Goal: Information Seeking & Learning: Learn about a topic

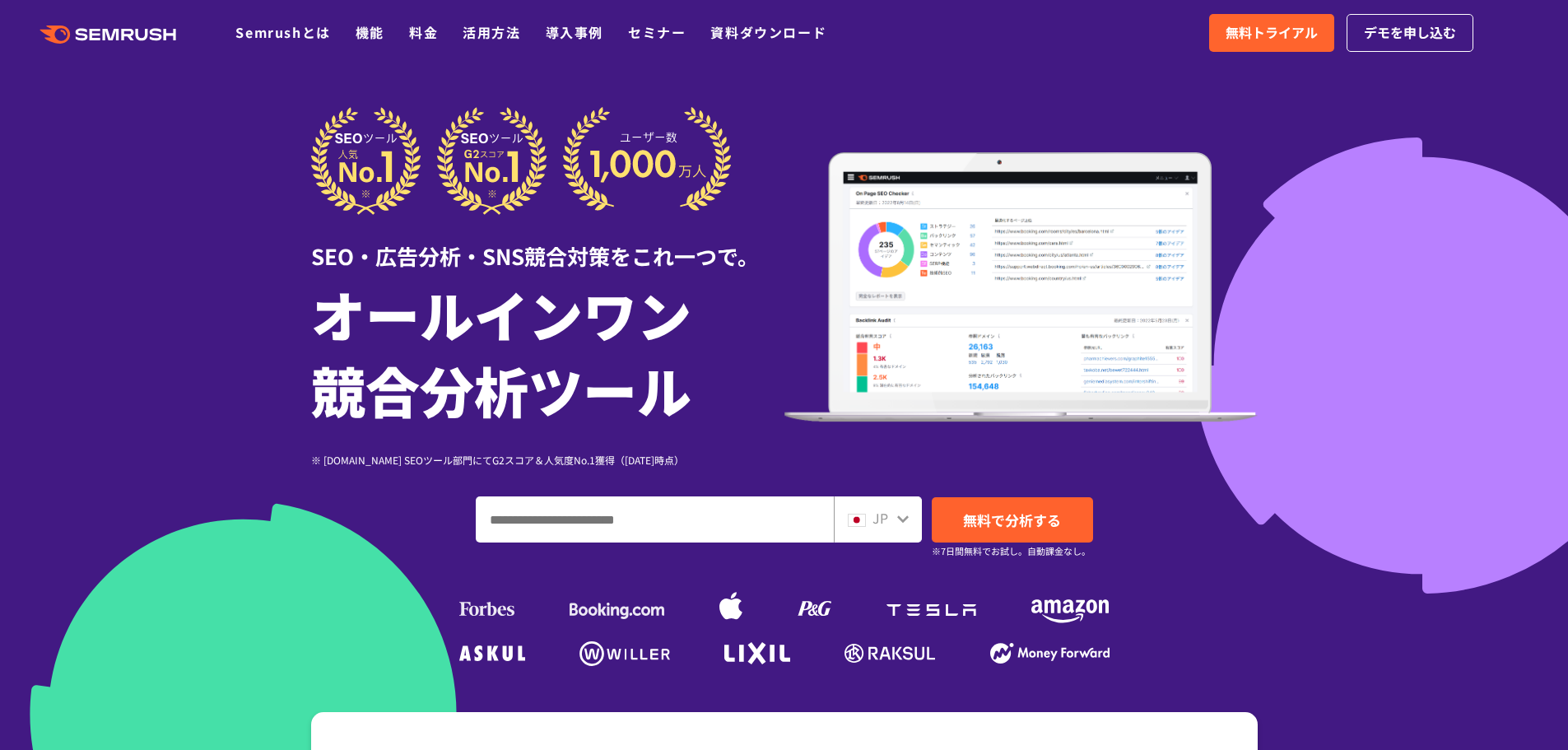
click at [193, 236] on div at bounding box center [784, 459] width 1568 height 918
click at [155, 154] on div at bounding box center [784, 459] width 1568 height 918
click at [721, 533] on input "ドメイン、キーワードまたはURLを入力してください" at bounding box center [655, 520] width 357 height 44
click at [178, 119] on div at bounding box center [784, 459] width 1568 height 918
click at [207, 200] on div at bounding box center [784, 459] width 1568 height 918
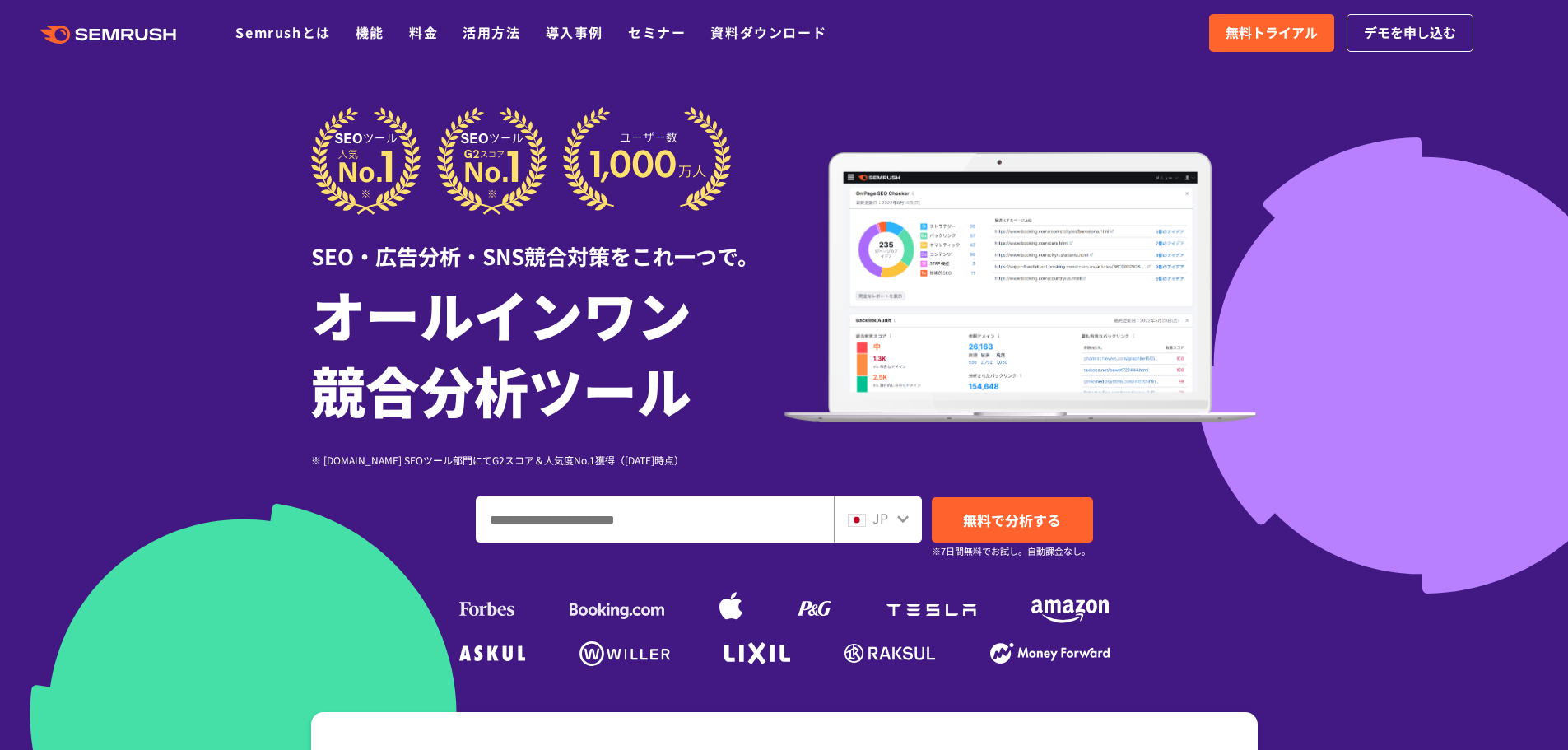
click at [177, 156] on div at bounding box center [784, 459] width 1568 height 918
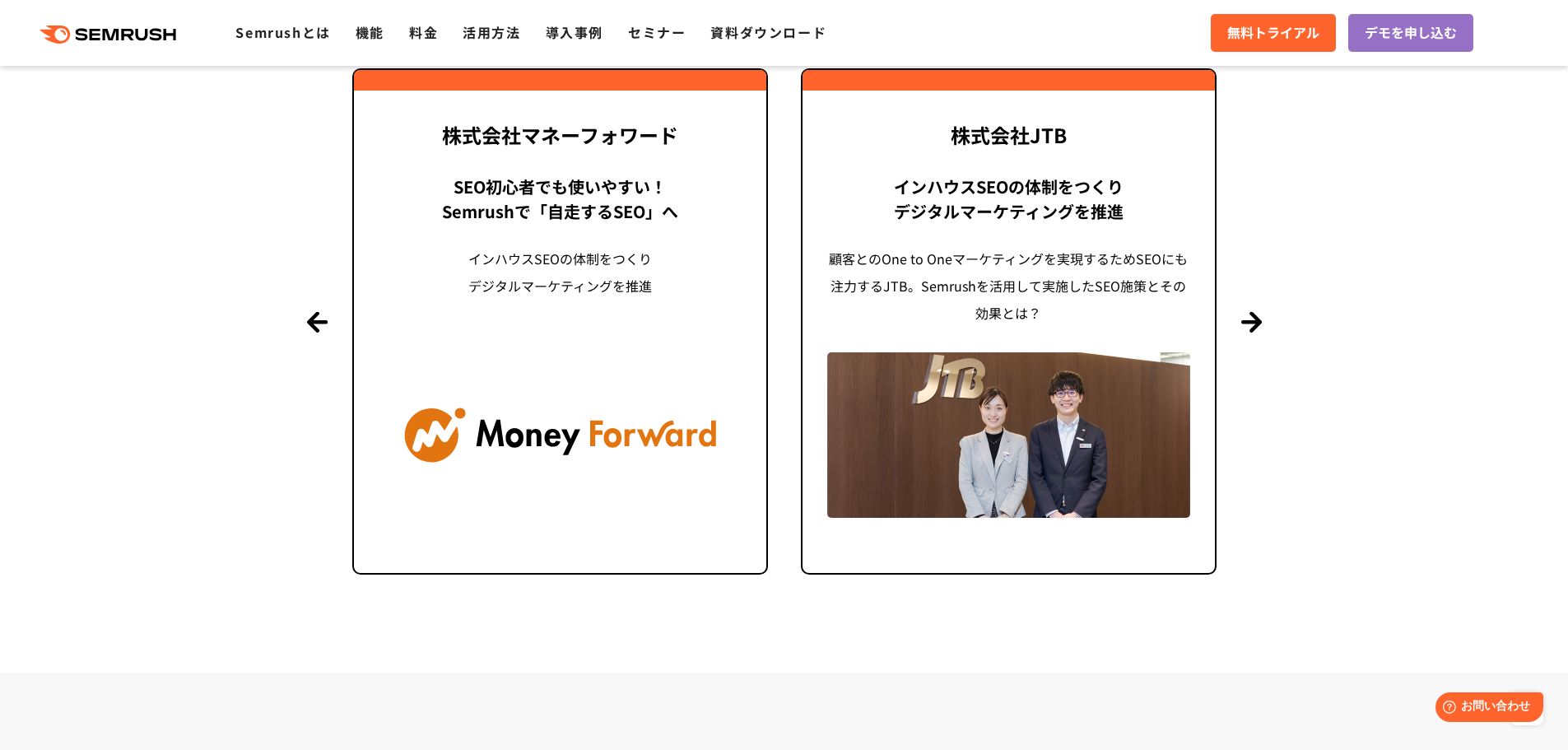
scroll to position [4036, 0]
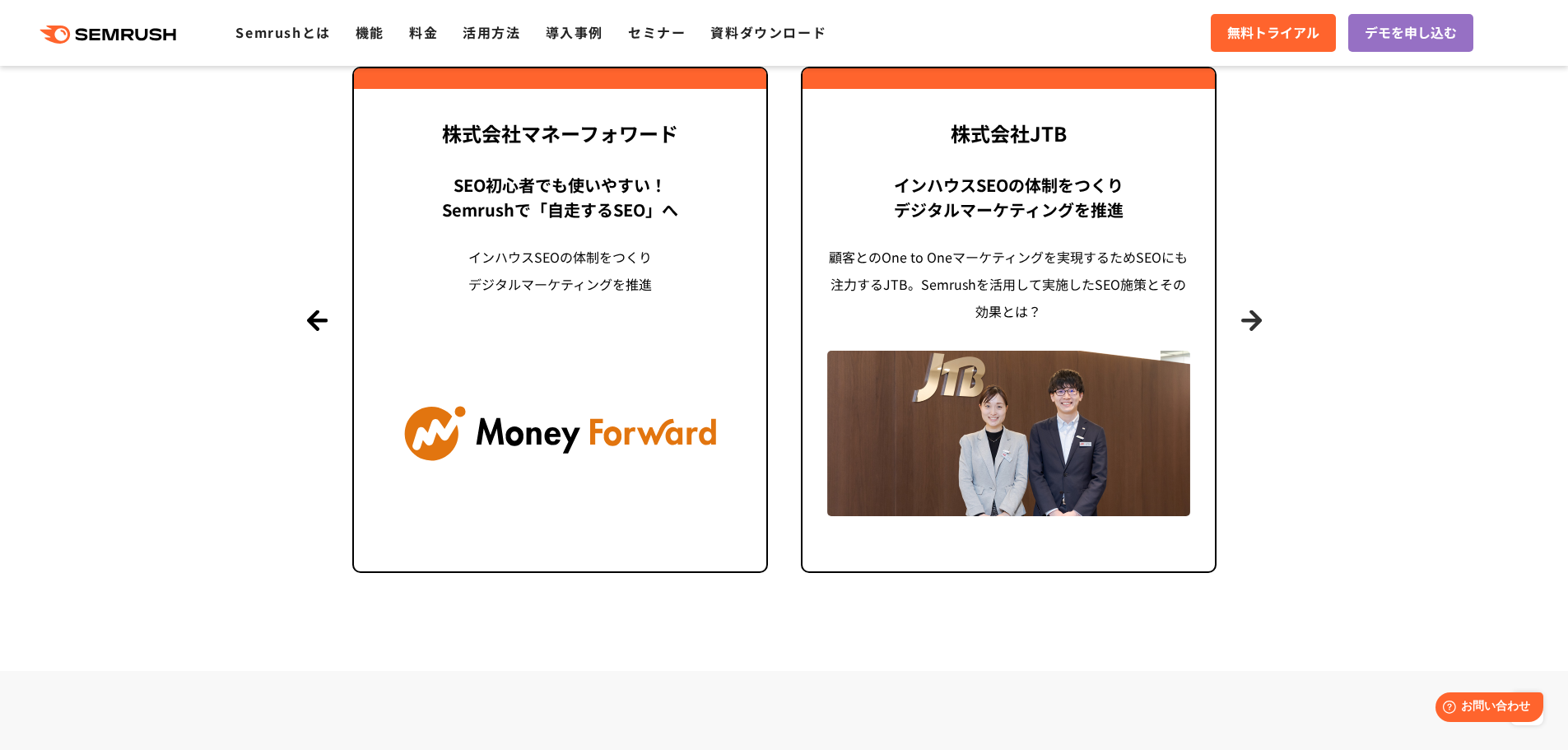
drag, startPoint x: 1265, startPoint y: 318, endPoint x: 1244, endPoint y: 318, distance: 21.0
click at [1244, 318] on section "導入事例 世界[DATE]万ユーザーが利用する Semrushの導入事例 Previous 株式会社LIXIL 「テクニカルSEOの実践でサイトを健全に Si…" at bounding box center [784, 236] width 1568 height 869
click at [1244, 318] on button "Next" at bounding box center [1251, 320] width 21 height 21
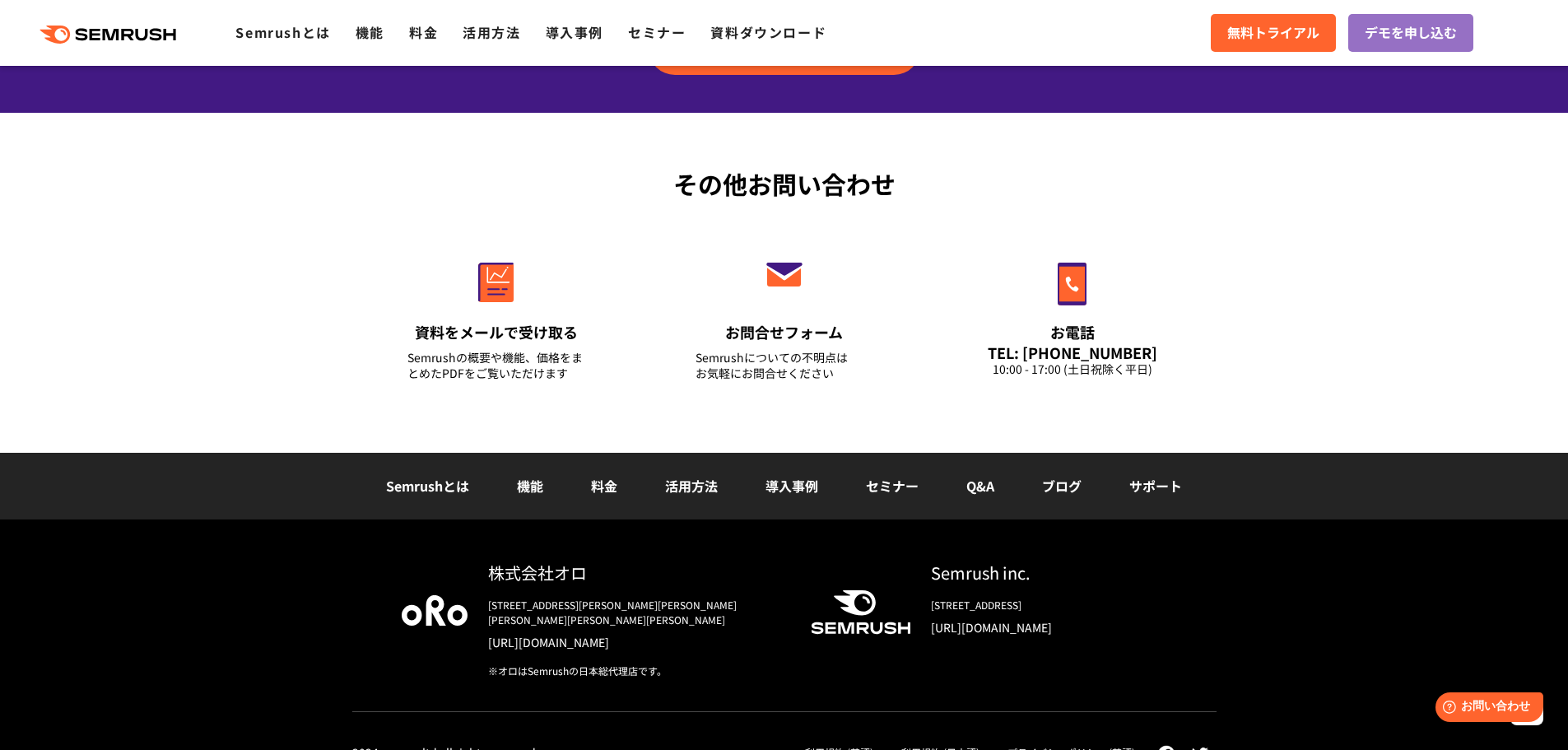
scroll to position [5763, 0]
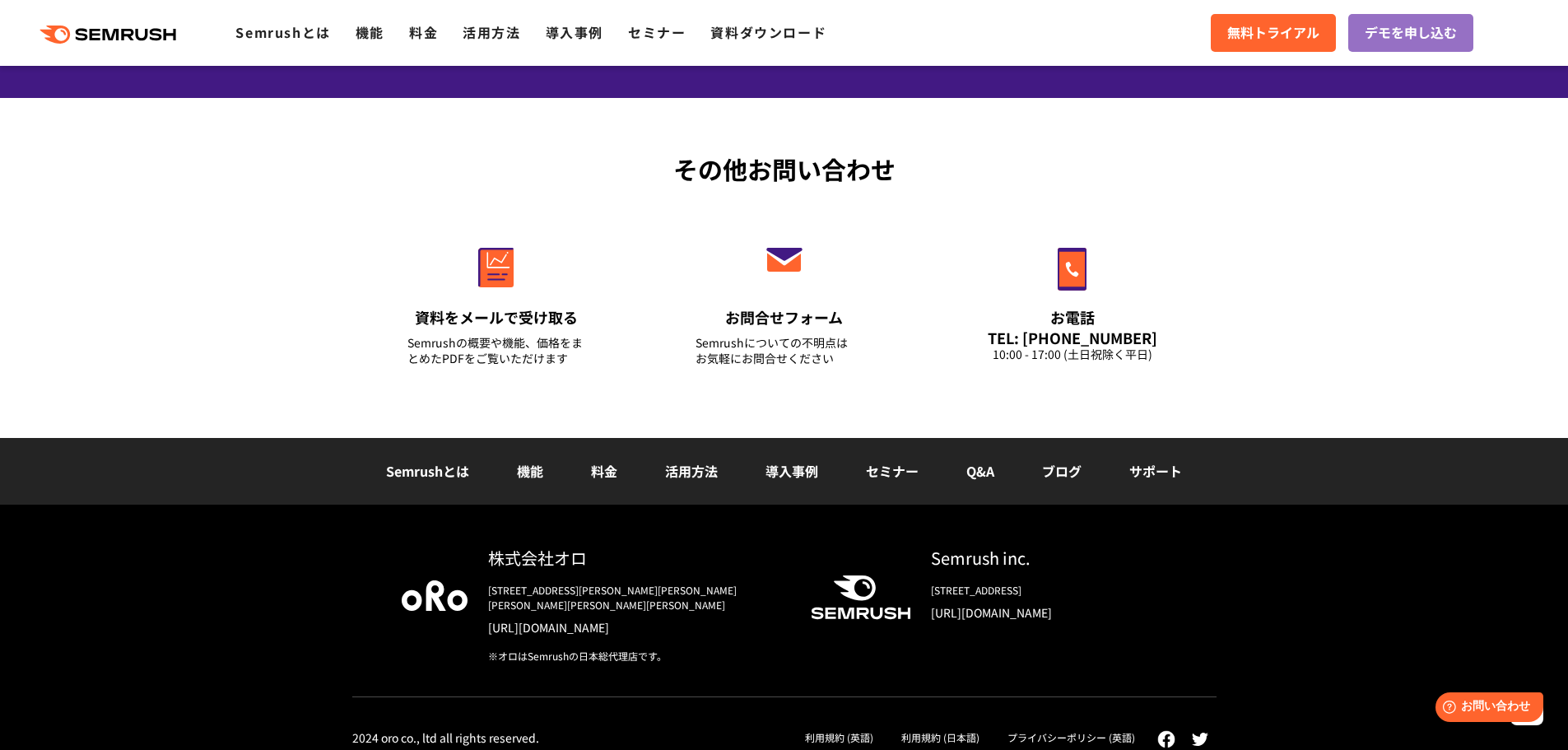
click at [191, 222] on div "その他お問い合わせ 資料をメールで受け取る Semrushの概要や機能、価格をまとめたPDFをご覧いただけます お問合せフォーム Semrushについての不明…" at bounding box center [784, 267] width 1568 height 340
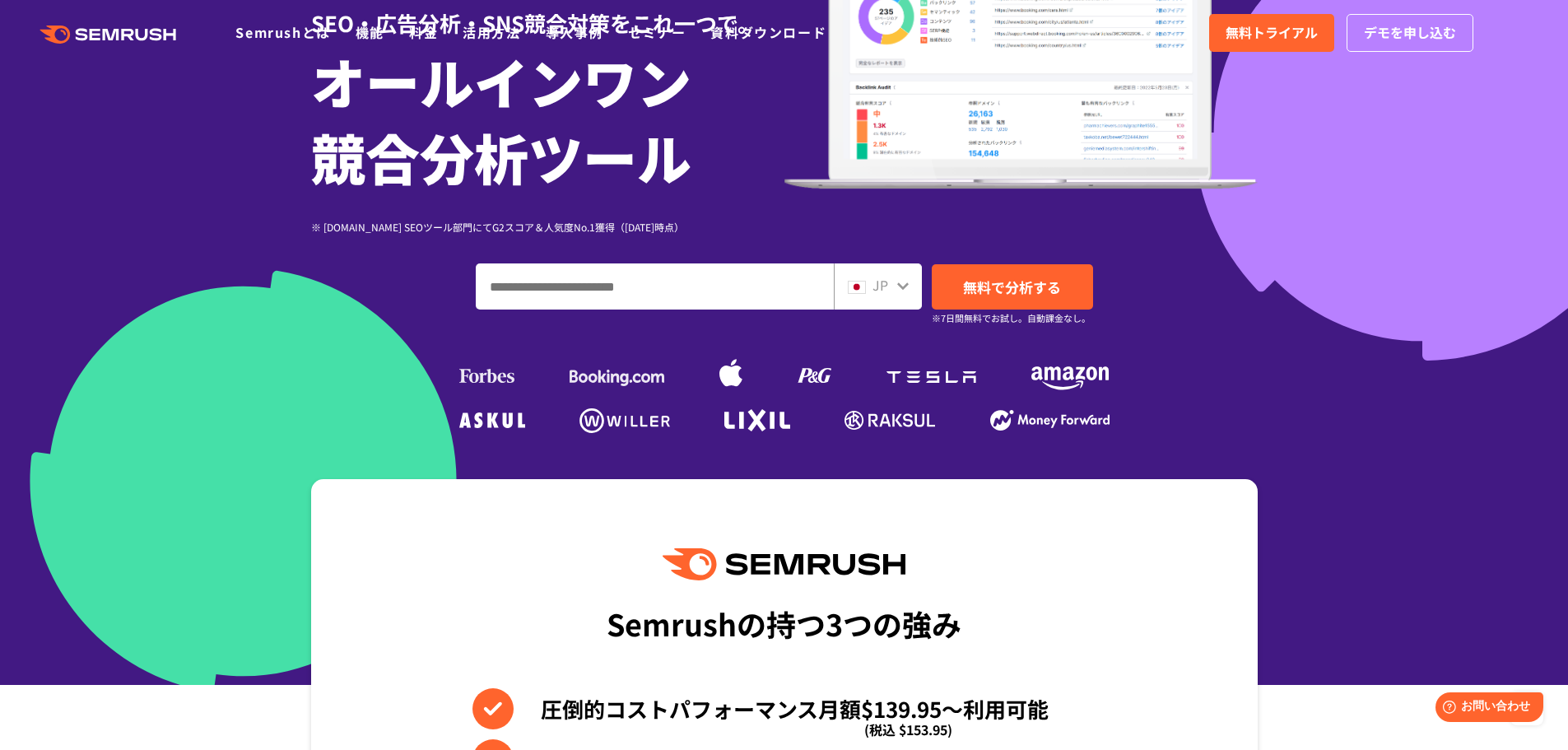
scroll to position [0, 0]
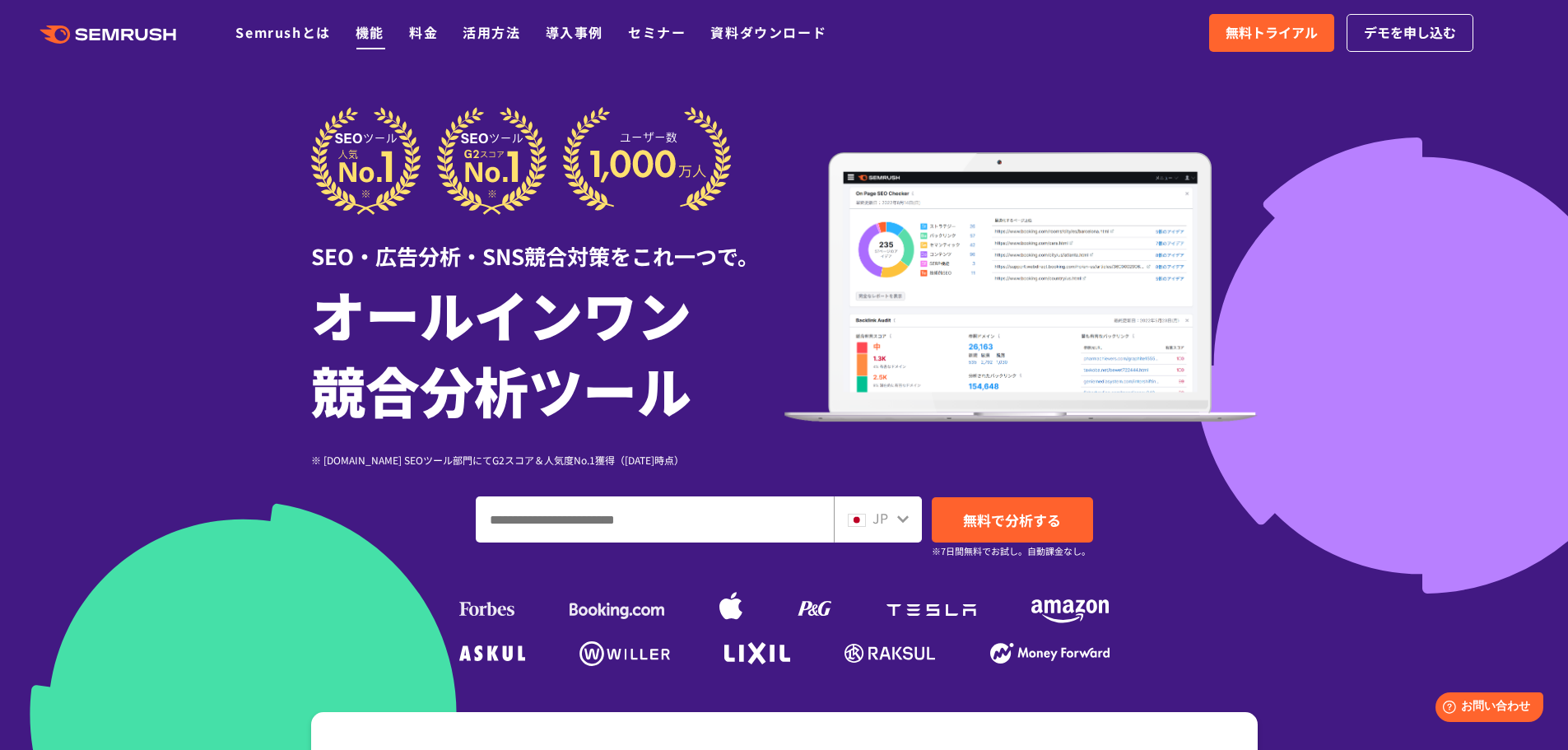
click at [372, 35] on link "機能" at bounding box center [370, 33] width 29 height 20
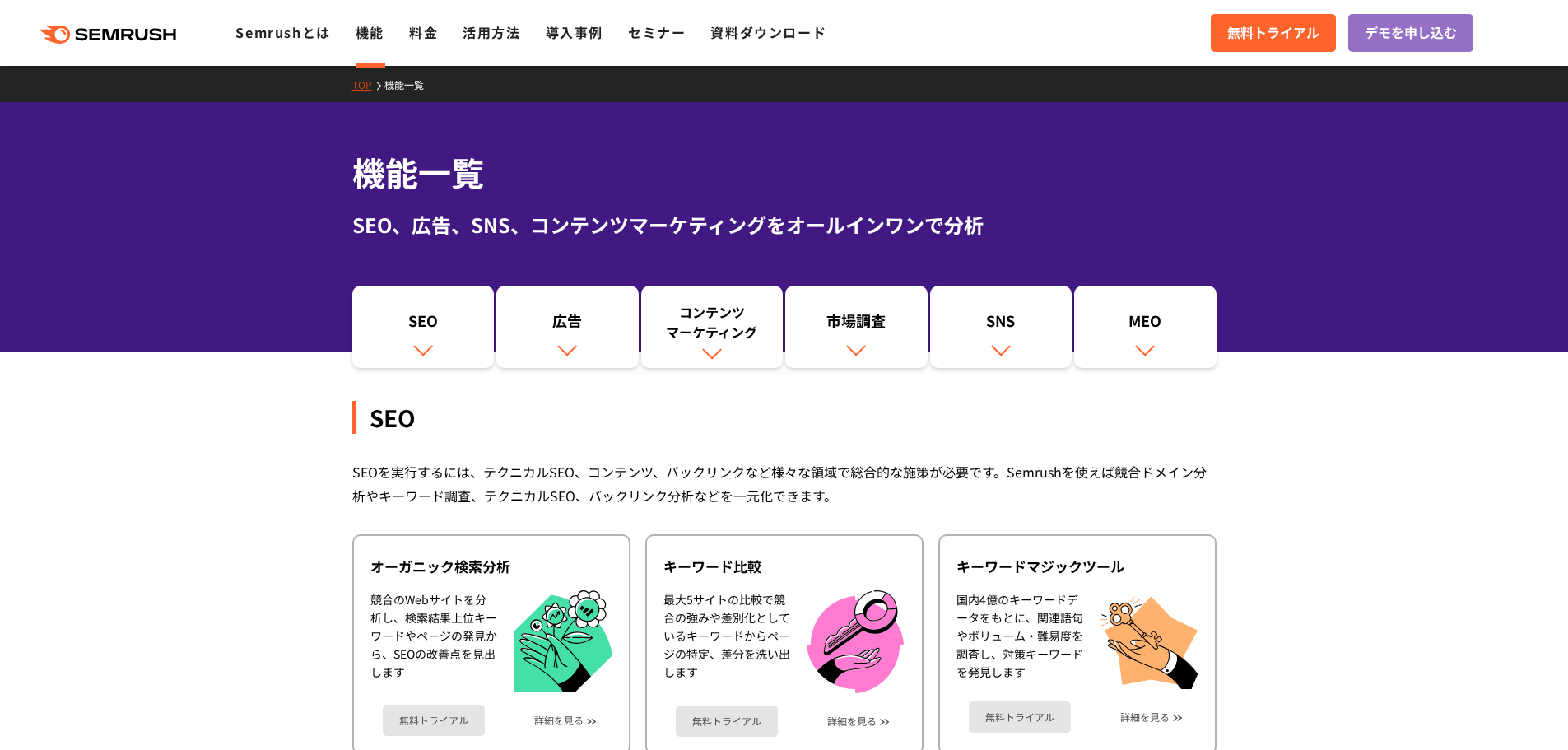
click at [575, 344] on img at bounding box center [567, 351] width 22 height 22
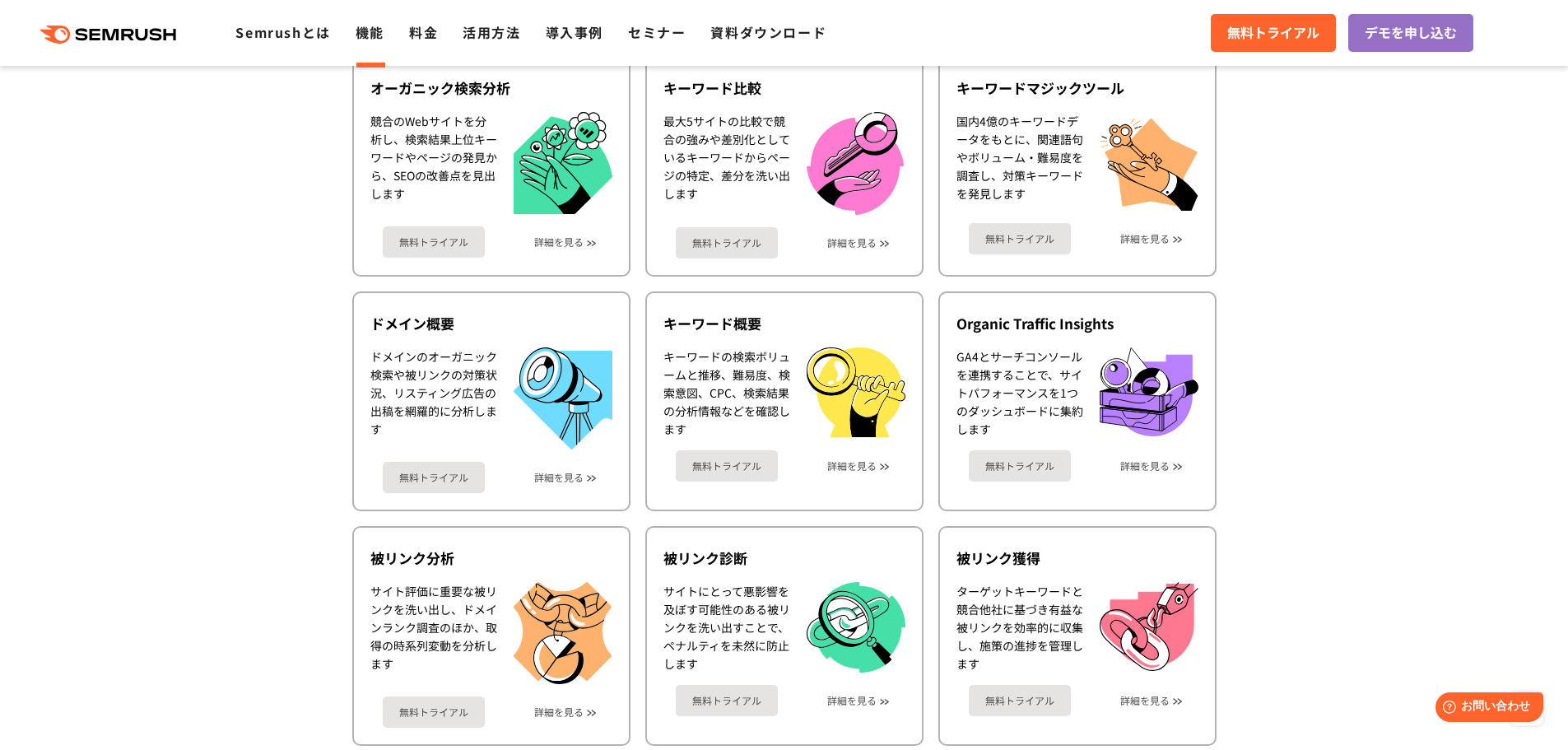
scroll to position [39, 0]
